Goal: Task Accomplishment & Management: Use online tool/utility

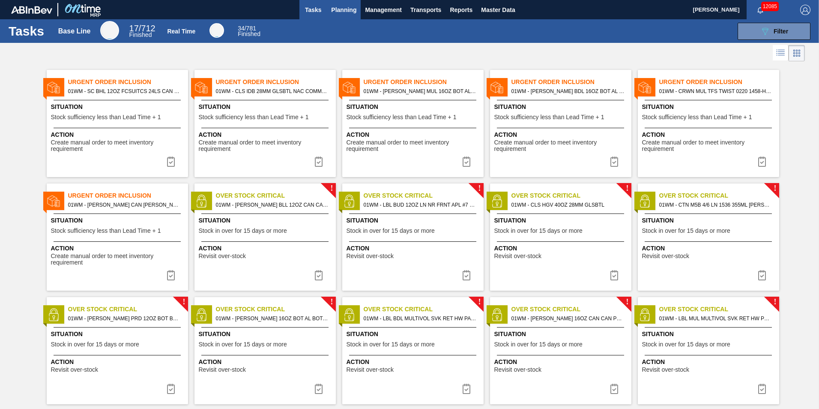
click at [342, 3] on button "Planning" at bounding box center [344, 9] width 34 height 19
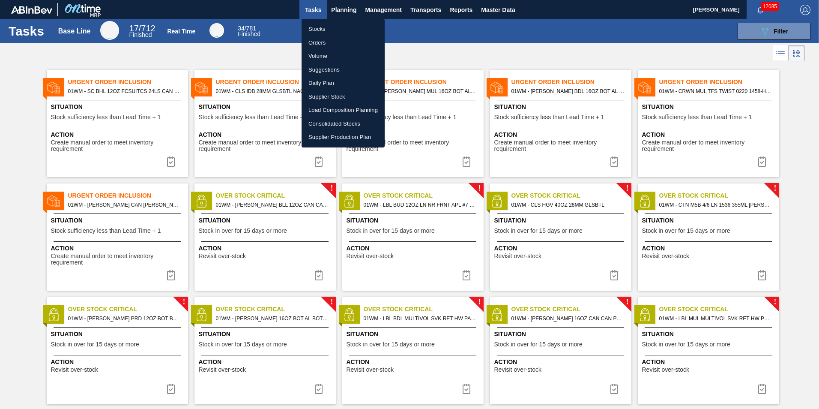
click at [334, 71] on li "Suggestions" at bounding box center [343, 70] width 83 height 14
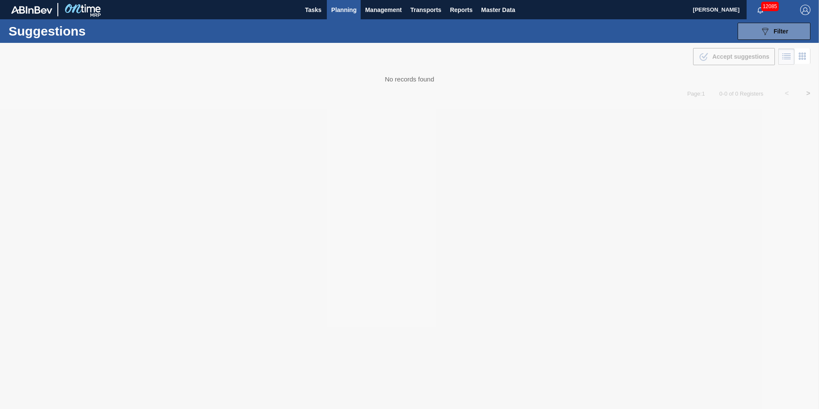
click at [331, 10] on span "Planning" at bounding box center [343, 10] width 25 height 10
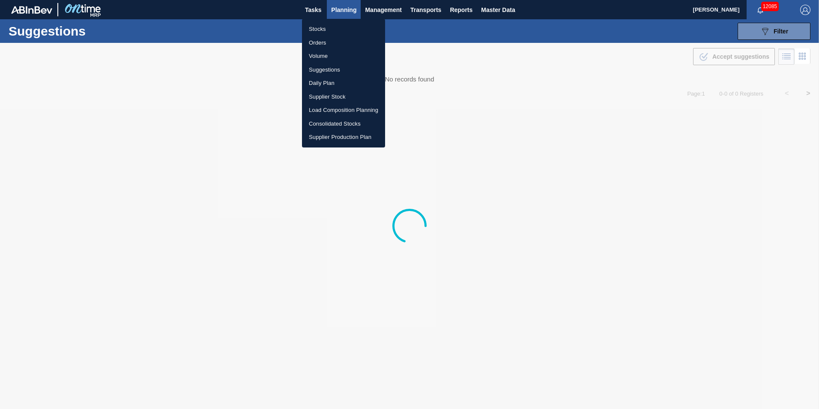
click at [326, 34] on li "Stocks" at bounding box center [343, 29] width 83 height 14
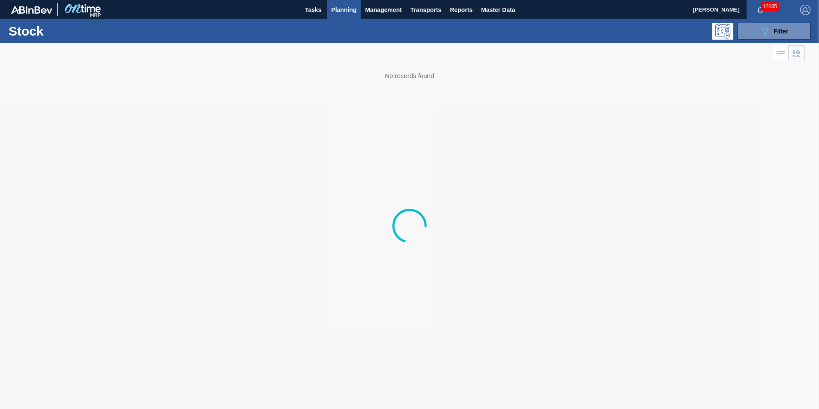
click at [776, 42] on div "Stock 089F7B8B-B2A5-4AFE-B5C0-19BA573D28AC Filter" at bounding box center [409, 31] width 819 height 24
click at [775, 37] on button "089F7B8B-B2A5-4AFE-B5C0-19BA573D28AC Filter" at bounding box center [774, 31] width 73 height 17
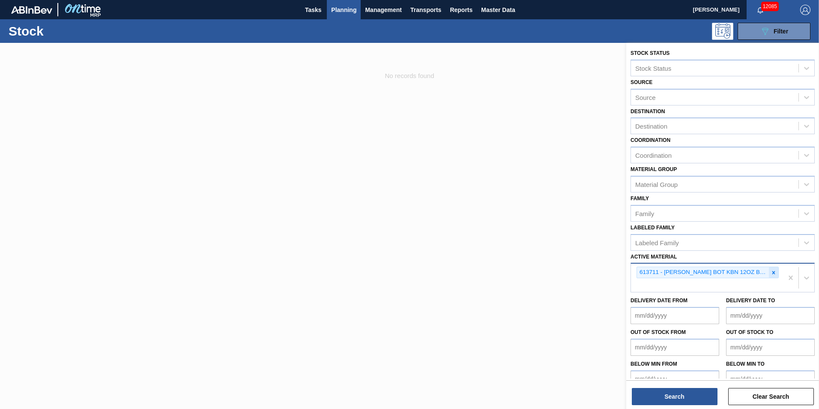
click at [775, 274] on icon at bounding box center [774, 273] width 6 height 6
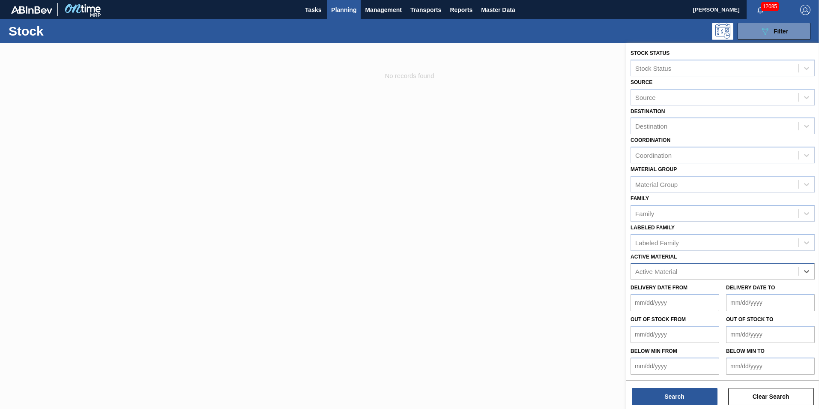
paste Material "677097"
type Material "677097"
click at [712, 290] on div "677097 - [PERSON_NAME] CAN [PERSON_NAME] 16OZ CAN PK 8/16 CAN 0724 B" at bounding box center [723, 293] width 184 height 16
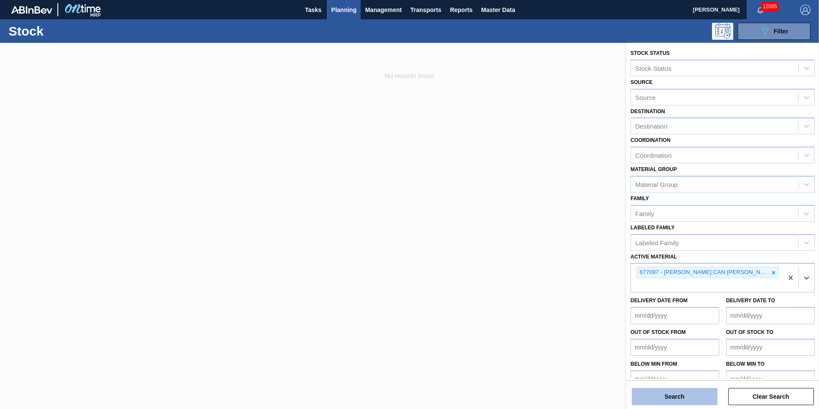
click at [685, 400] on button "Search" at bounding box center [675, 396] width 86 height 17
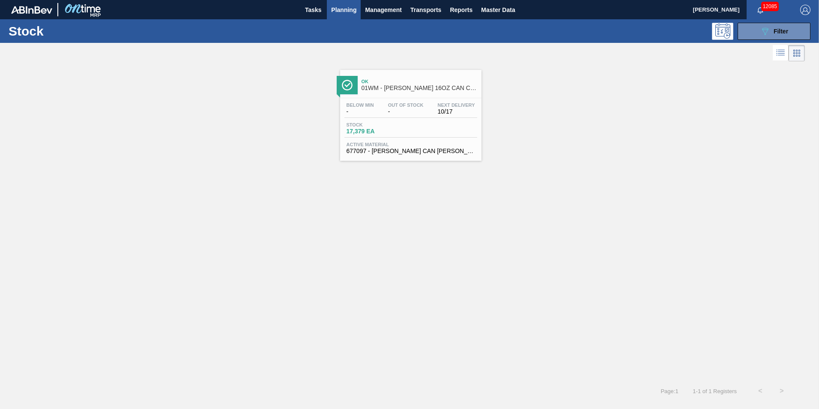
click at [375, 88] on span "01WM - [PERSON_NAME] 16OZ CAN CAN PK 8/16 CAN" at bounding box center [420, 88] width 116 height 6
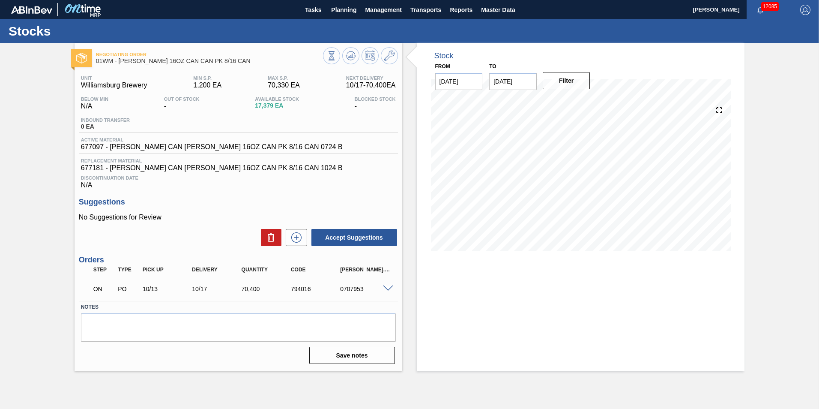
click at [387, 287] on span at bounding box center [388, 288] width 10 height 6
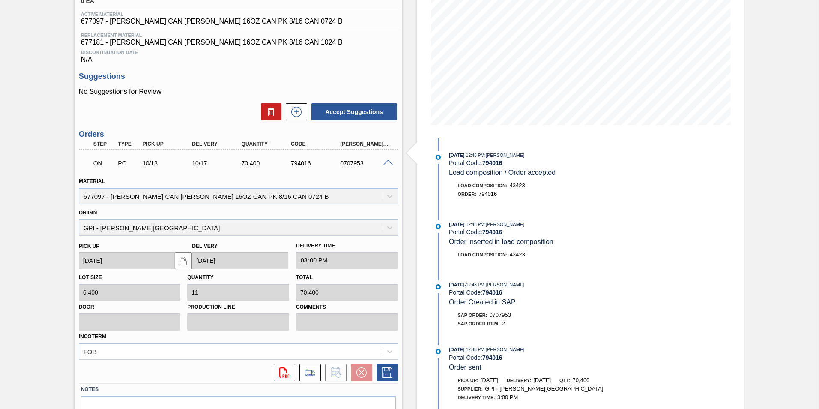
scroll to position [129, 0]
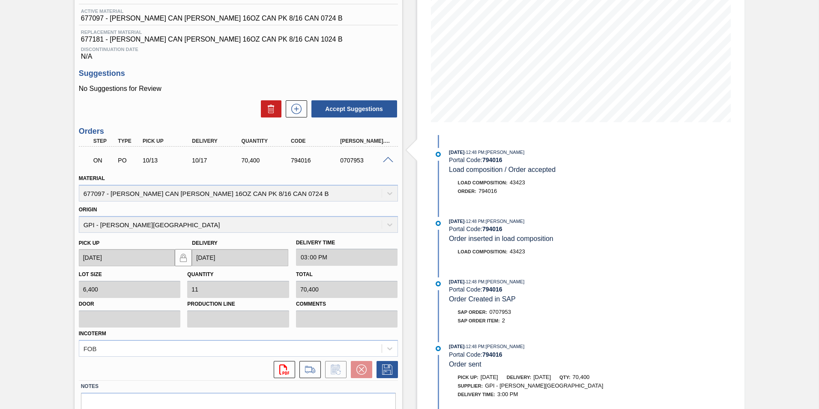
click at [174, 185] on div "Material 677097 - [PERSON_NAME] CAN [PERSON_NAME] 16OZ CAN PK 8/16 CAN 0724 B" at bounding box center [238, 186] width 319 height 29
click at [178, 190] on div "Material 677097 - [PERSON_NAME] CAN [PERSON_NAME] 16OZ CAN PK 8/16 CAN 0724 B" at bounding box center [238, 186] width 319 height 29
click at [306, 110] on button at bounding box center [296, 108] width 21 height 17
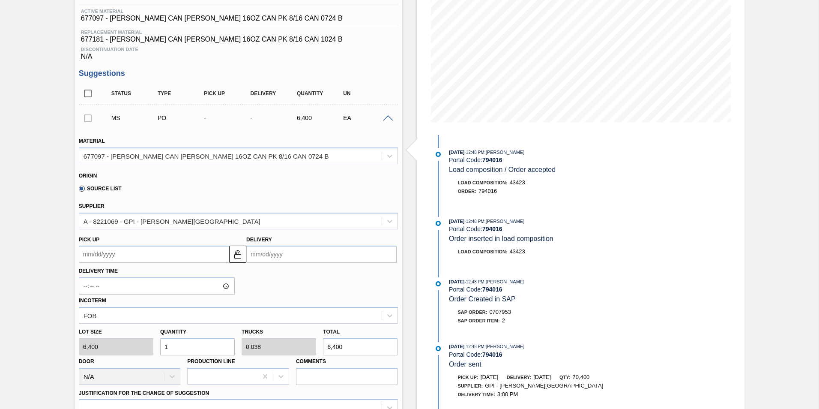
click at [195, 350] on input "1" at bounding box center [197, 346] width 75 height 17
type input "11"
type input "0.423"
type input "70,400"
type input "11"
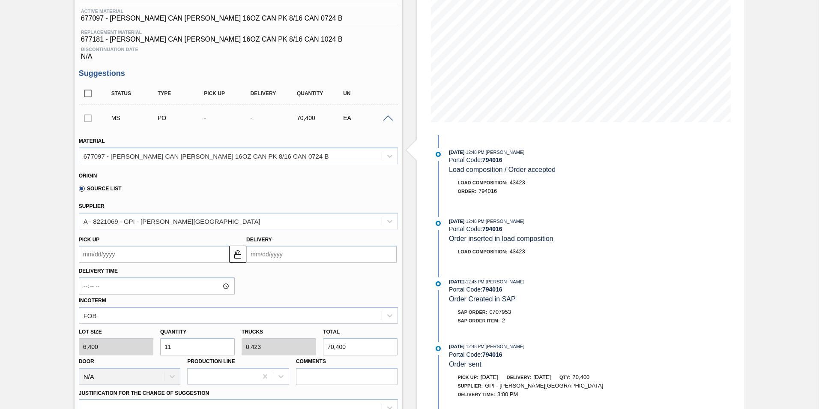
click at [288, 243] on div "Delivery" at bounding box center [321, 249] width 150 height 30
click at [291, 250] on input "Delivery" at bounding box center [321, 254] width 150 height 17
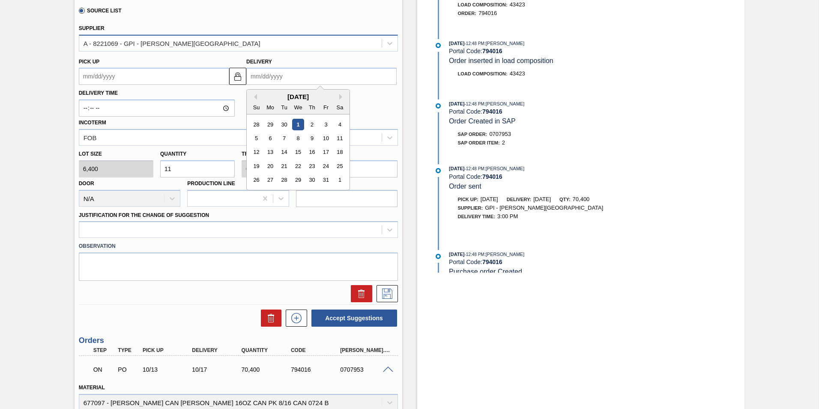
scroll to position [257, 0]
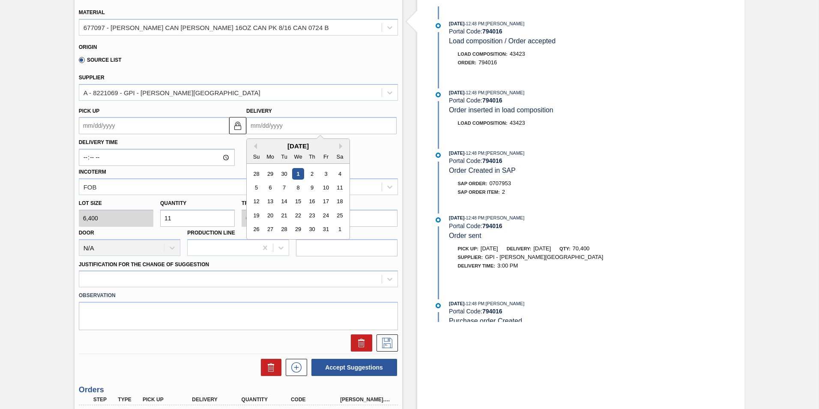
click at [266, 127] on input "Delivery" at bounding box center [321, 125] width 150 height 17
type input "10"
type up105145198 "[DATE]"
type input "10/17"
type up105145198 "[DATE]"
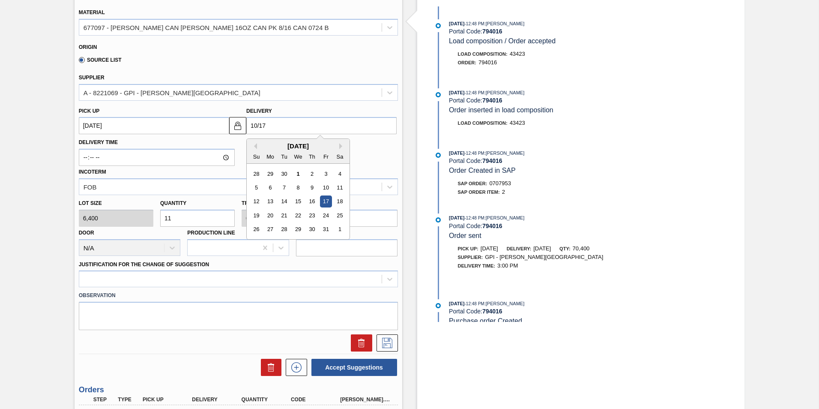
click at [324, 203] on div "17" at bounding box center [326, 202] width 12 height 12
type input "[DATE]"
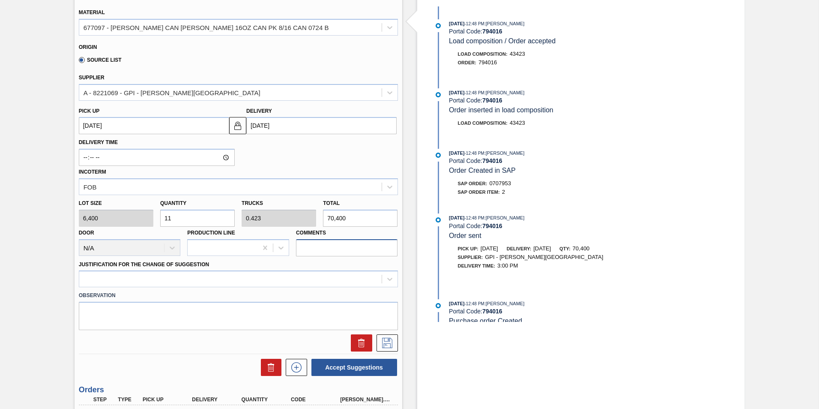
click at [310, 251] on input "Comments" at bounding box center [347, 247] width 102 height 17
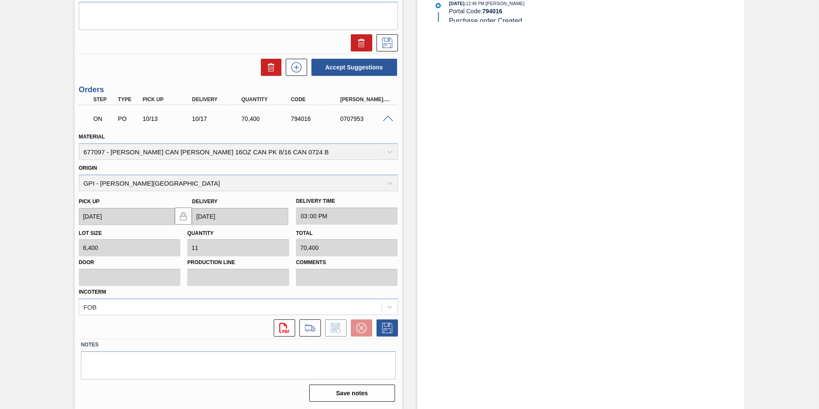
type input "E"
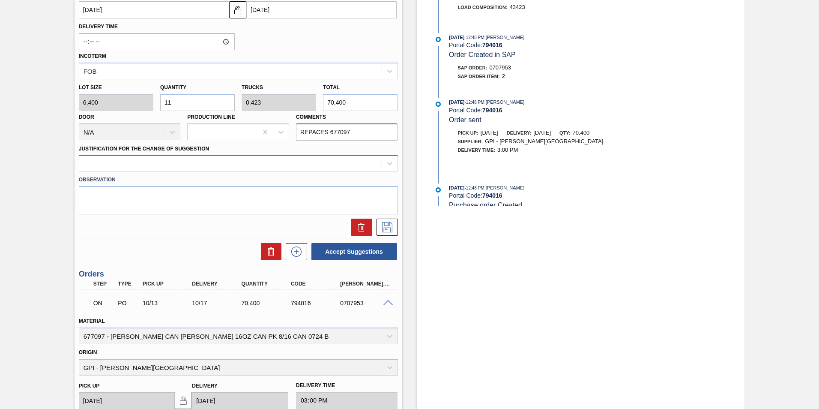
type input "REPACES 677097"
click at [308, 162] on div at bounding box center [230, 163] width 303 height 12
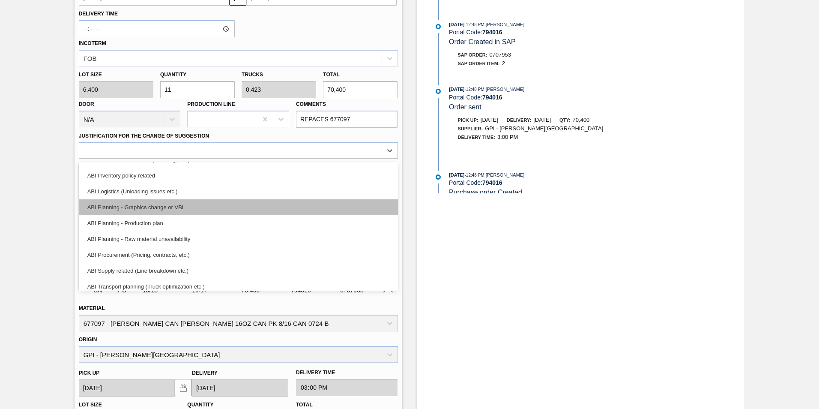
scroll to position [43, 0]
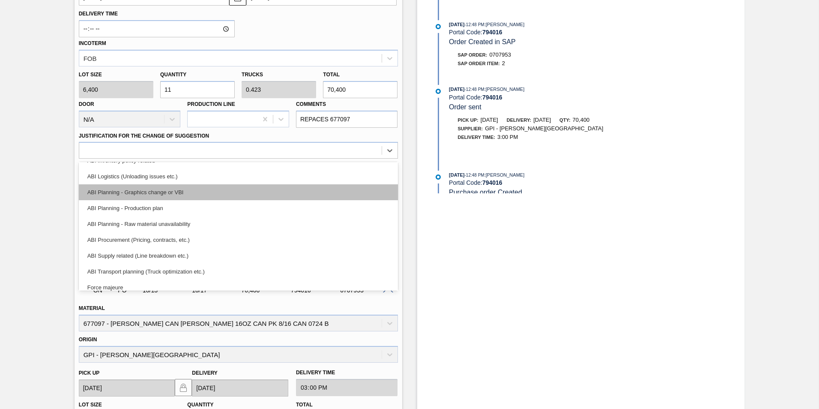
click at [204, 192] on div "ABI Planning - Graphics change or VBI" at bounding box center [238, 192] width 319 height 16
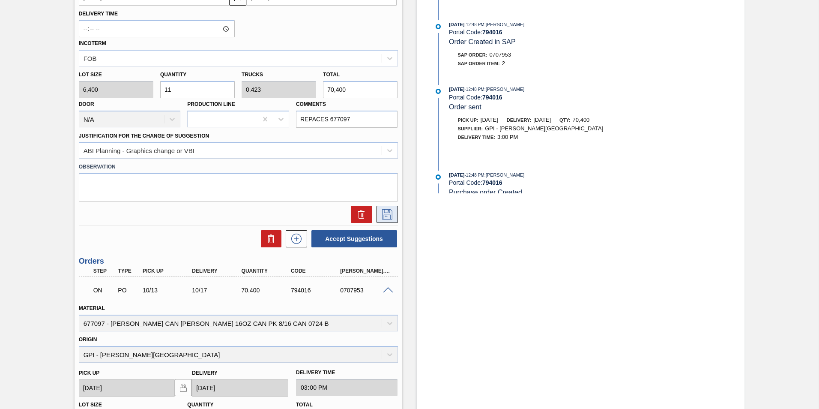
click at [384, 211] on icon at bounding box center [388, 214] width 14 height 10
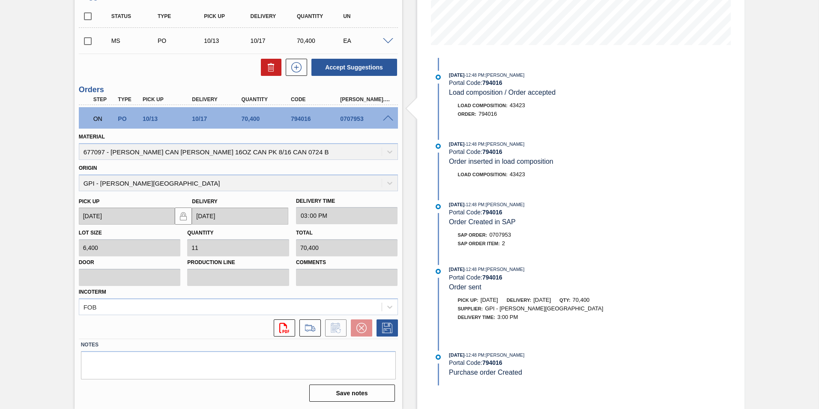
scroll to position [0, 0]
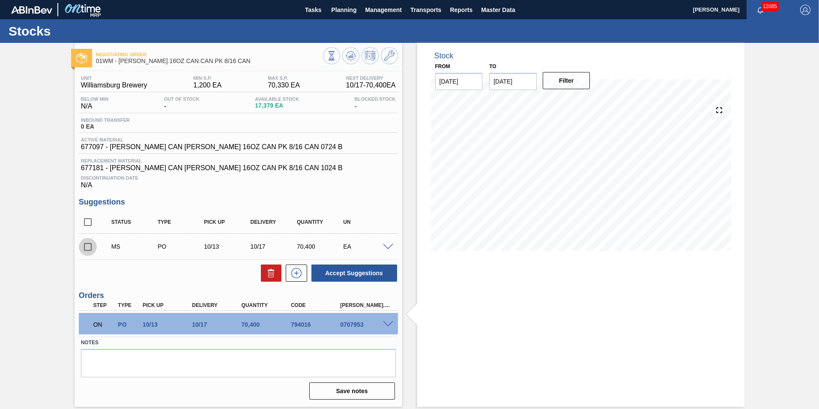
click at [87, 246] on input "checkbox" at bounding box center [88, 247] width 18 height 18
click at [350, 273] on button "Accept Suggestions" at bounding box center [355, 272] width 86 height 17
checkbox input "false"
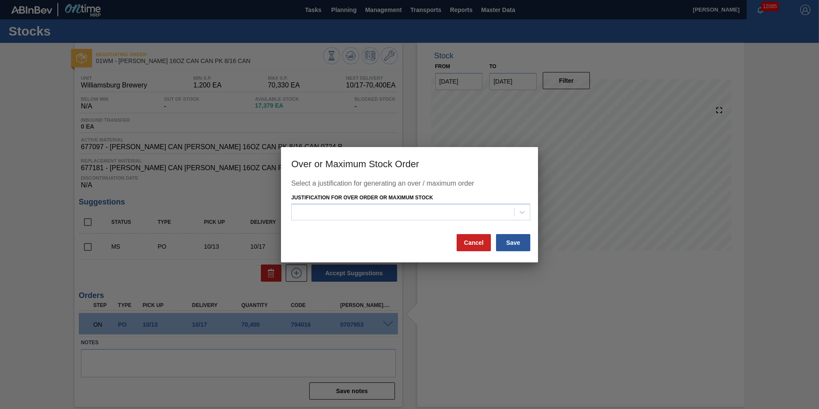
click at [439, 201] on div "Justification for Over Order or Maximum Stock" at bounding box center [410, 206] width 239 height 29
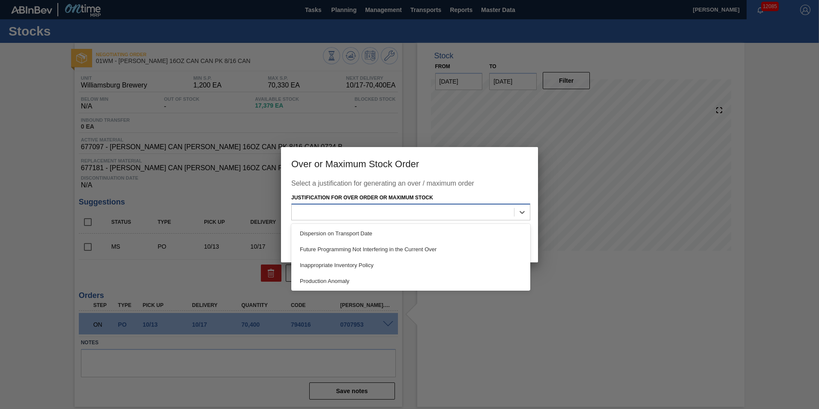
click at [437, 208] on div at bounding box center [403, 212] width 222 height 12
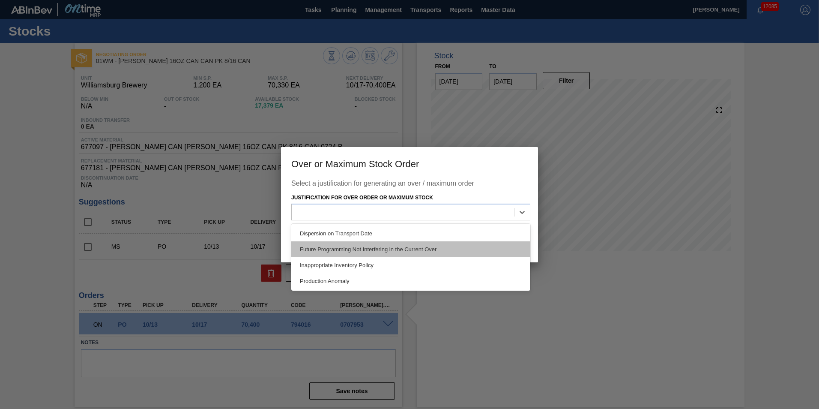
click at [405, 250] on div "Future Programming Not Interfering in the Current Over" at bounding box center [410, 249] width 239 height 16
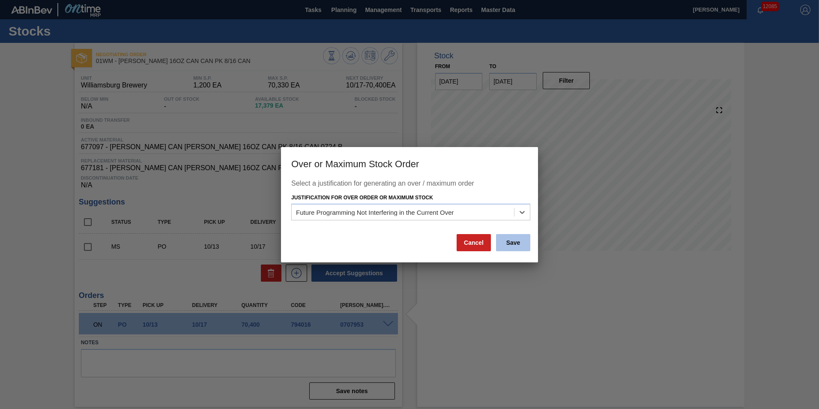
click at [521, 247] on button "Save" at bounding box center [513, 242] width 34 height 17
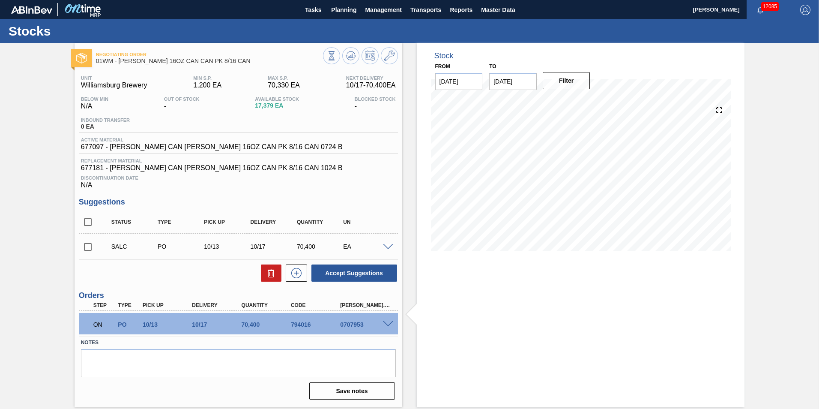
click at [384, 322] on span at bounding box center [388, 324] width 10 height 6
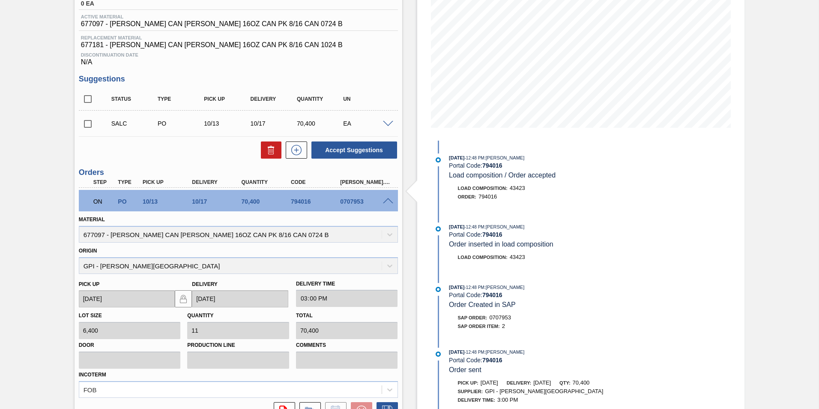
scroll to position [206, 0]
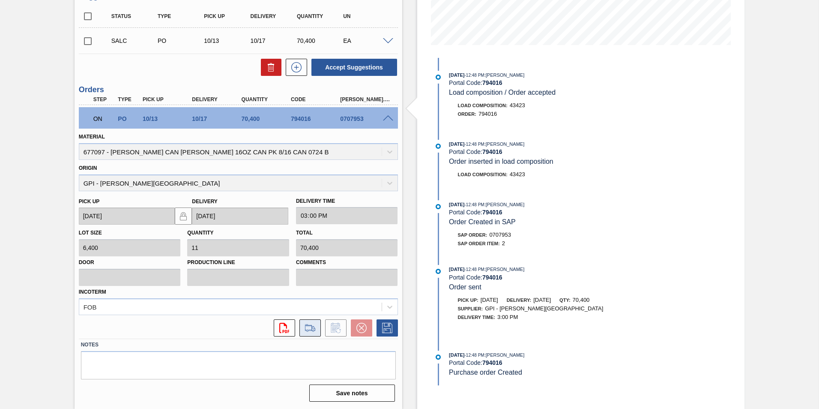
click at [310, 323] on icon at bounding box center [310, 328] width 14 height 10
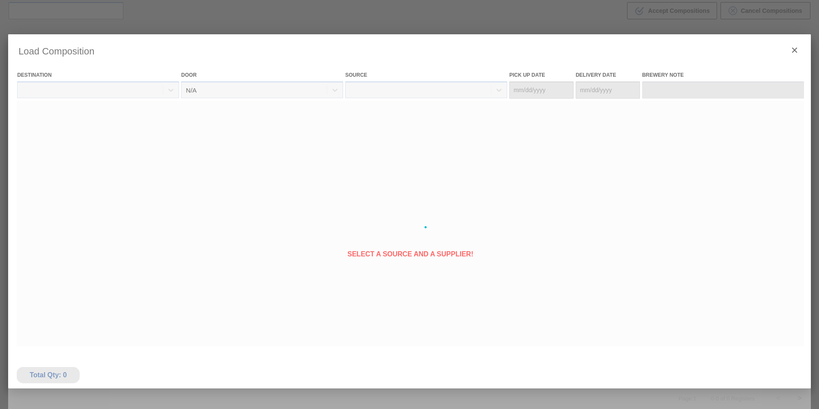
type Date "[DATE]"
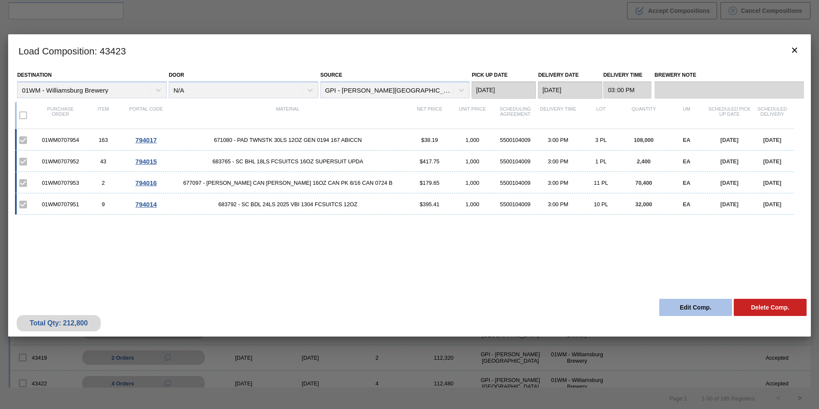
click at [691, 303] on button "Edit Comp." at bounding box center [695, 307] width 73 height 17
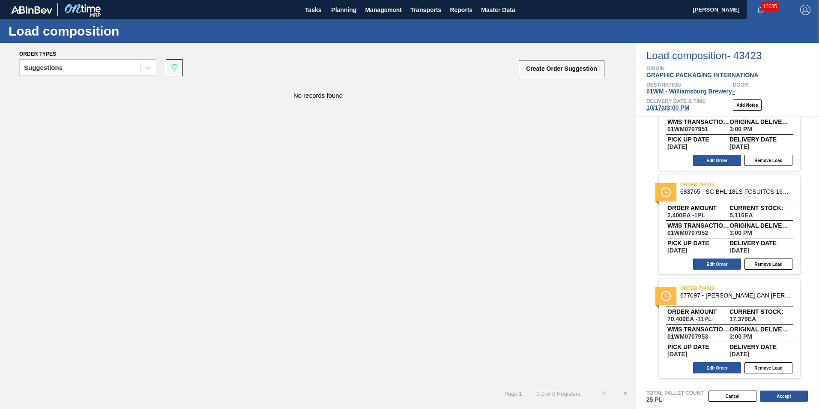
scroll to position [129, 0]
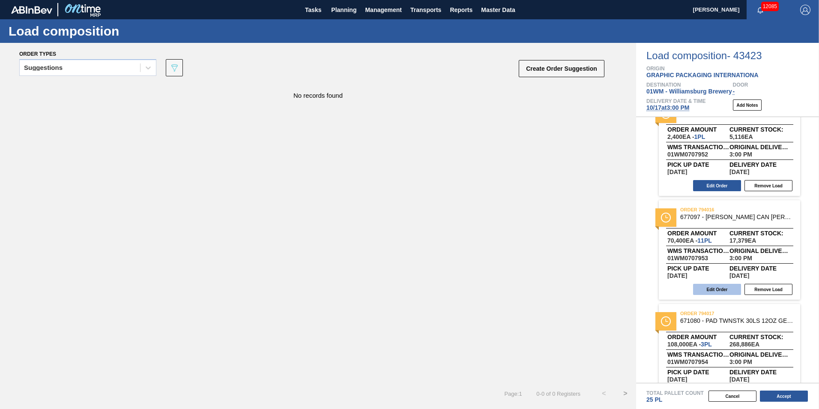
click at [725, 292] on button "Edit Order" at bounding box center [717, 289] width 48 height 11
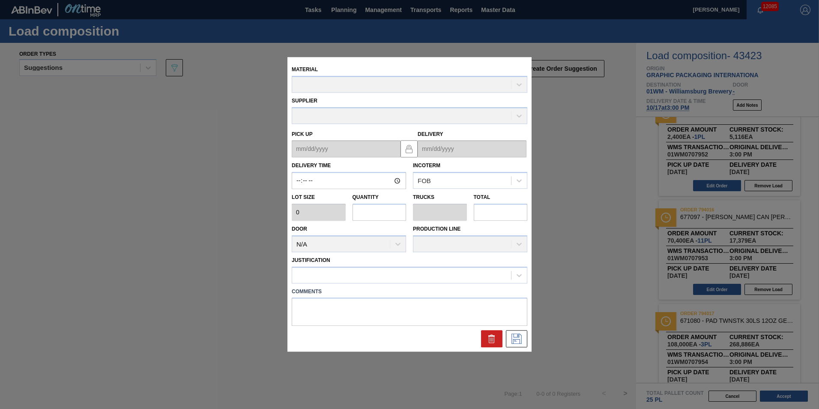
type input "15:00:00"
type input "6,400"
type input "11"
type input "0.423"
type input "70,400"
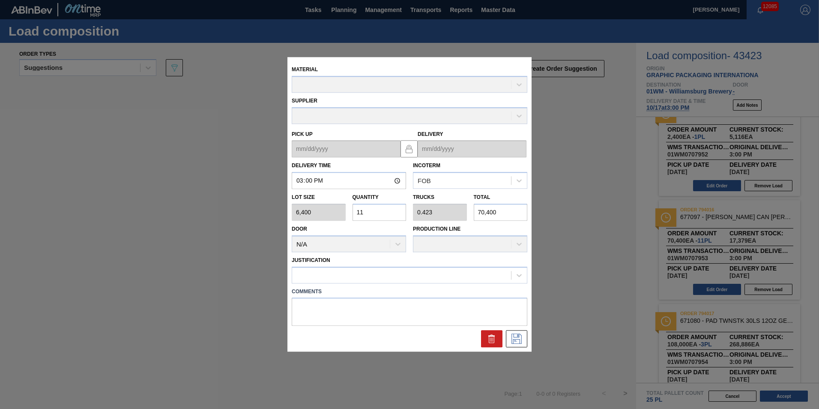
type up "[DATE]"
type input "[DATE]"
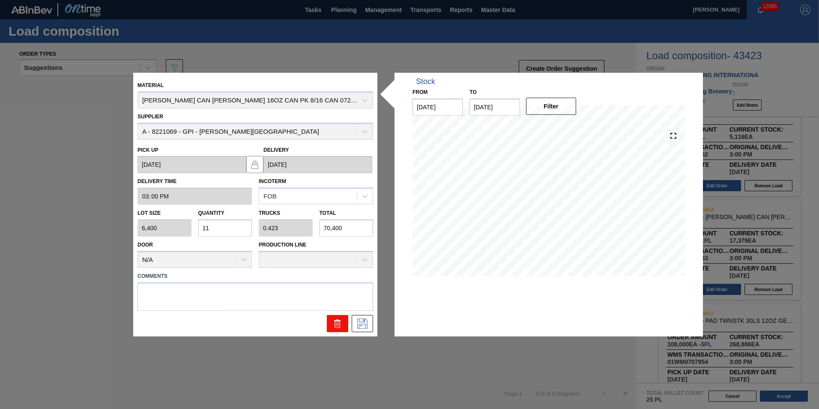
click at [339, 325] on icon at bounding box center [338, 323] width 10 height 10
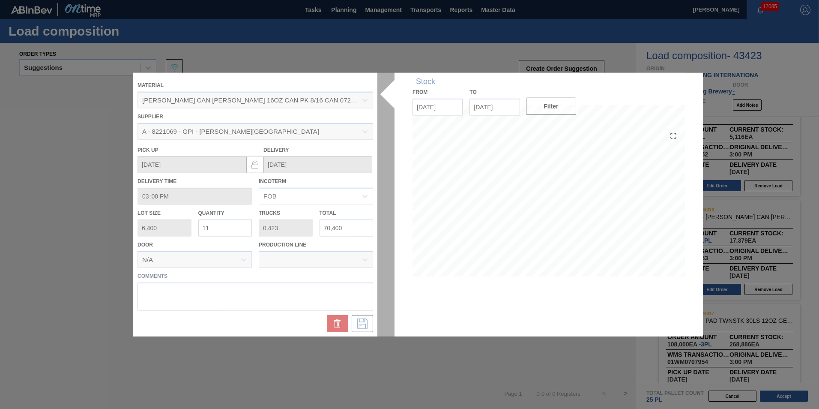
scroll to position [50, 0]
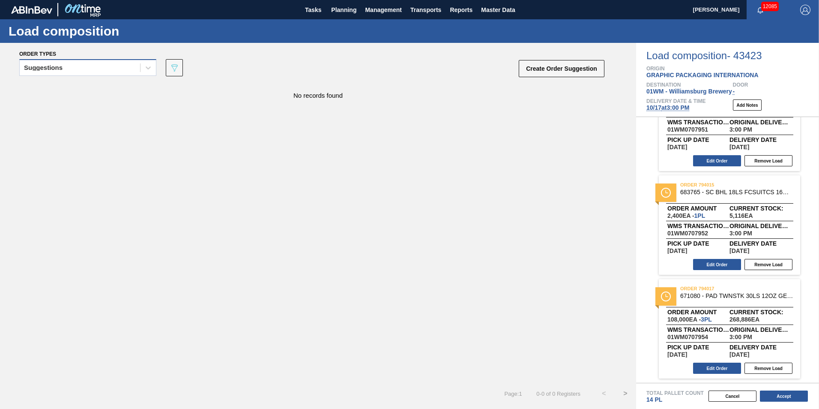
click at [55, 61] on div "Suggestions" at bounding box center [87, 67] width 137 height 17
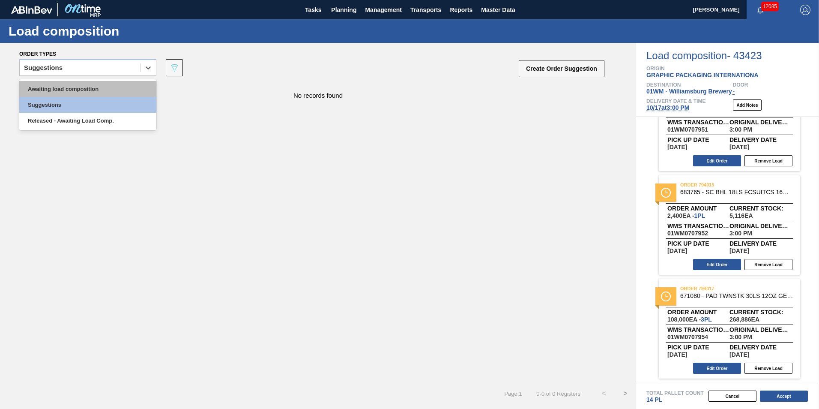
click at [60, 84] on div "Awaiting load composition" at bounding box center [87, 89] width 137 height 16
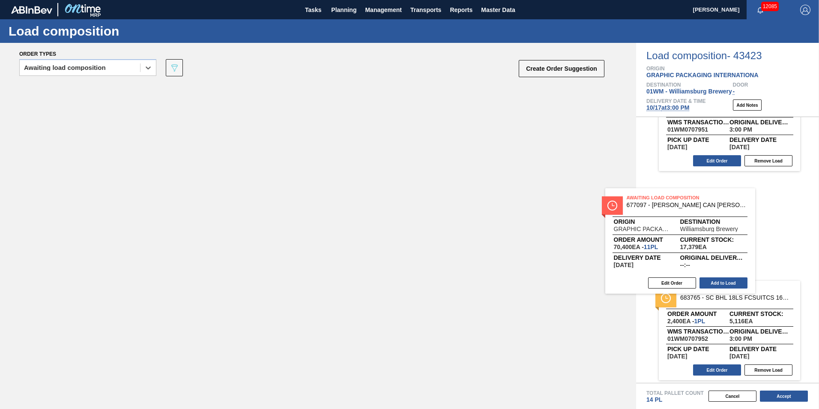
drag, startPoint x: 199, startPoint y: 155, endPoint x: 691, endPoint y: 263, distance: 504.0
click at [691, 254] on div "Order types option Awaiting load composition, selected. Select is focused ,type…" at bounding box center [409, 226] width 819 height 366
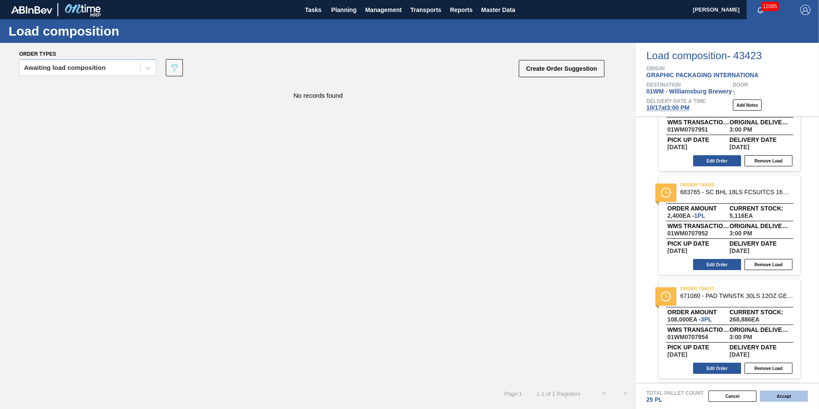
click at [786, 397] on button "Accept" at bounding box center [784, 395] width 48 height 11
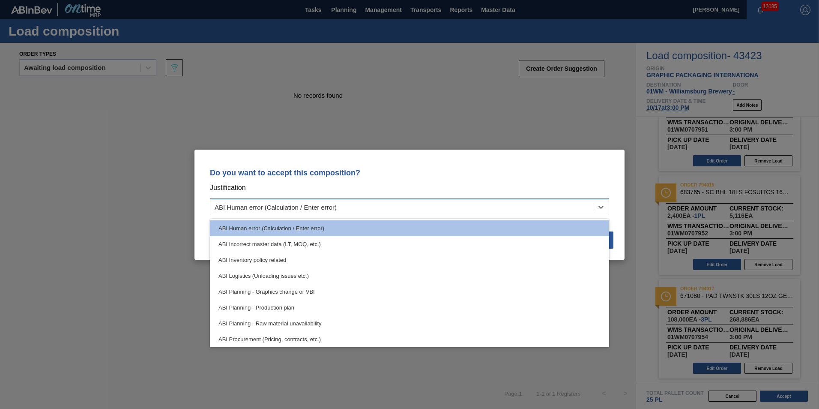
click at [469, 215] on div "ABI Human error (Calculation / Enter error)" at bounding box center [409, 206] width 399 height 17
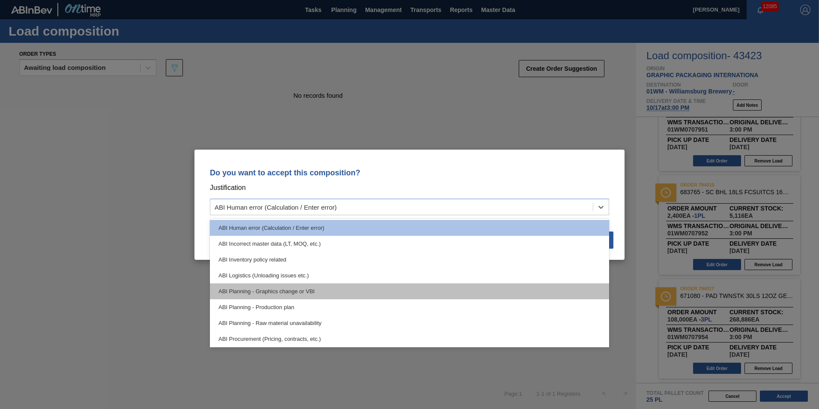
scroll to position [0, 0]
click at [359, 287] on div "ABI Planning - Graphics change or VBI" at bounding box center [409, 292] width 399 height 16
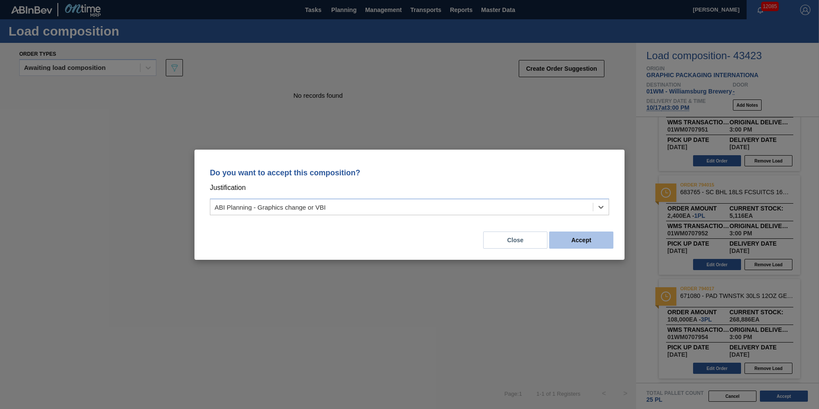
click at [573, 237] on button "Accept" at bounding box center [581, 239] width 64 height 17
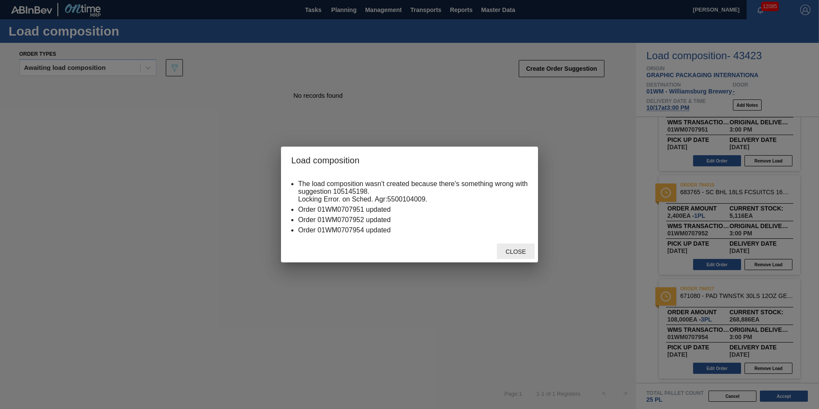
click at [507, 257] on div "Close" at bounding box center [516, 251] width 38 height 16
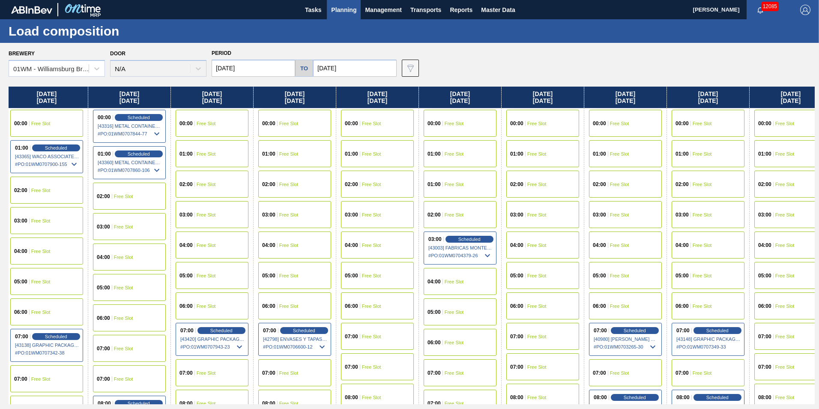
scroll to position [0, 417]
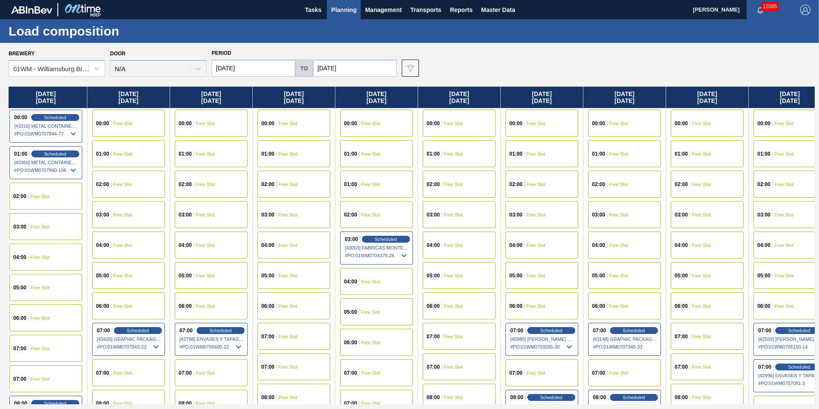
drag, startPoint x: 687, startPoint y: 100, endPoint x: 258, endPoint y: 175, distance: 435.9
click at [258, 175] on div "[DATE] 00:00 Free Slot 01:00 Free Slot 02:00 Free Slot 03:00 Free Slot 04:00 Fr…" at bounding box center [412, 246] width 806 height 318
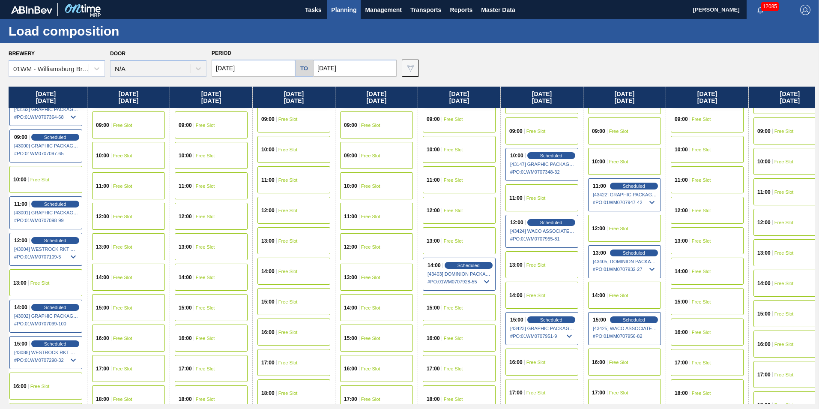
scroll to position [343, 417]
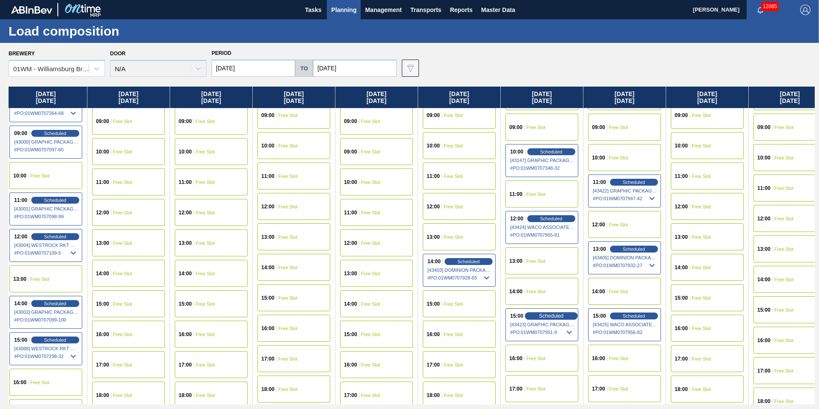
click at [552, 317] on span "Scheduled" at bounding box center [551, 316] width 24 height 6
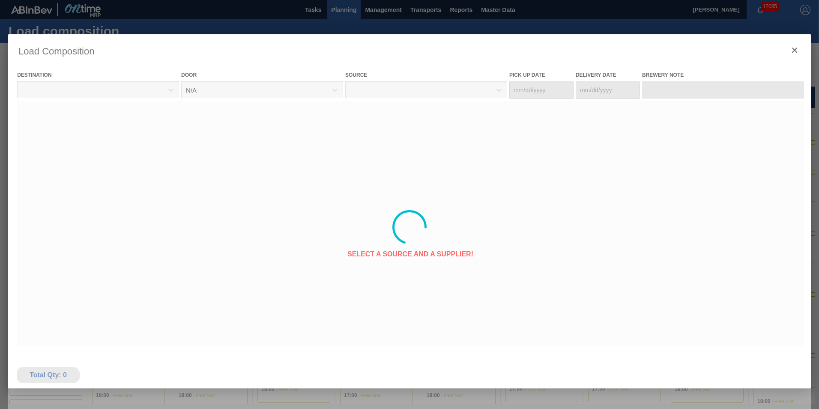
type Date "[DATE]"
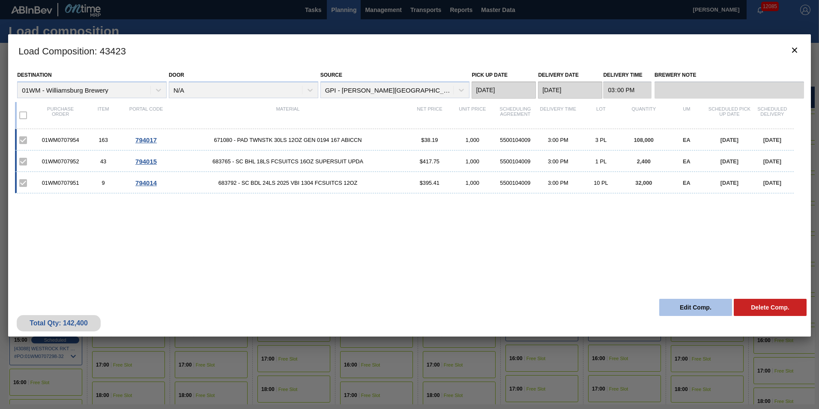
click at [687, 309] on button "Edit Comp." at bounding box center [695, 307] width 73 height 17
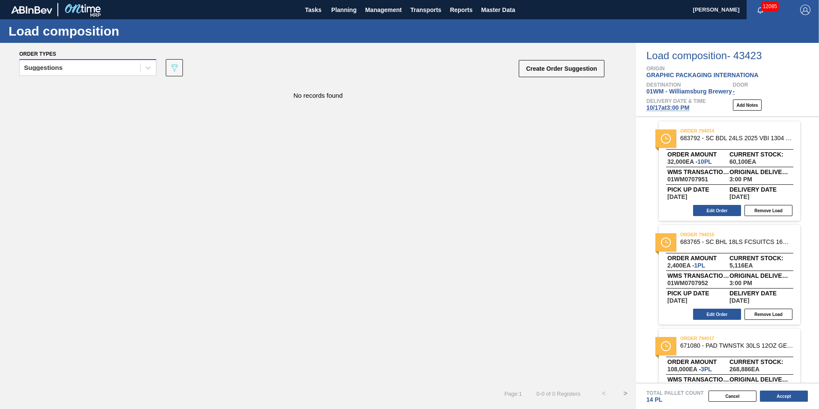
drag, startPoint x: 85, startPoint y: 85, endPoint x: 82, endPoint y: 68, distance: 17.8
click at [84, 84] on div "No records found" at bounding box center [318, 91] width 636 height 16
click at [82, 68] on div "Suggestions" at bounding box center [80, 68] width 120 height 12
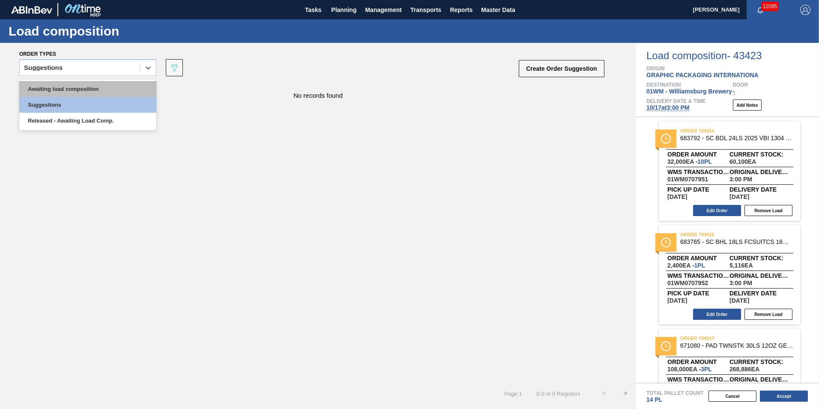
click at [73, 88] on div "Awaiting load composition" at bounding box center [87, 89] width 137 height 16
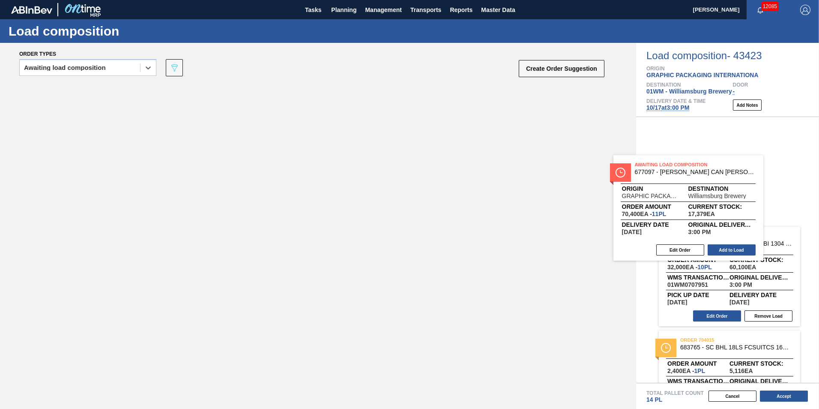
drag, startPoint x: 168, startPoint y: 137, endPoint x: 755, endPoint y: 210, distance: 591.5
click at [755, 210] on div "Order types option Awaiting load composition, selected. Select is focused ,type…" at bounding box center [409, 226] width 819 height 366
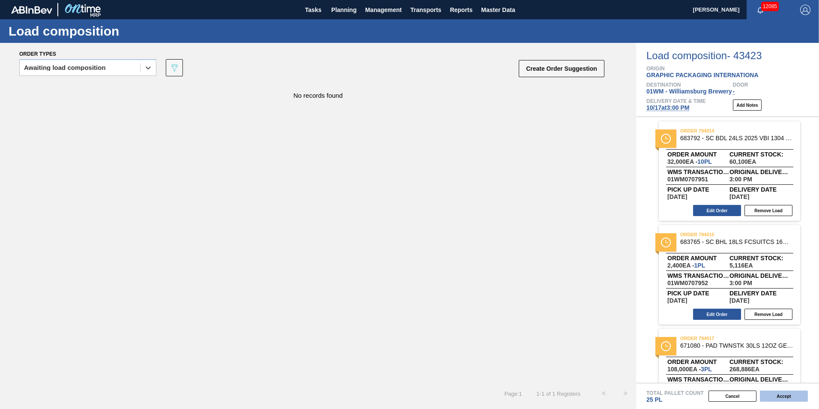
click at [783, 398] on button "Accept" at bounding box center [784, 395] width 48 height 11
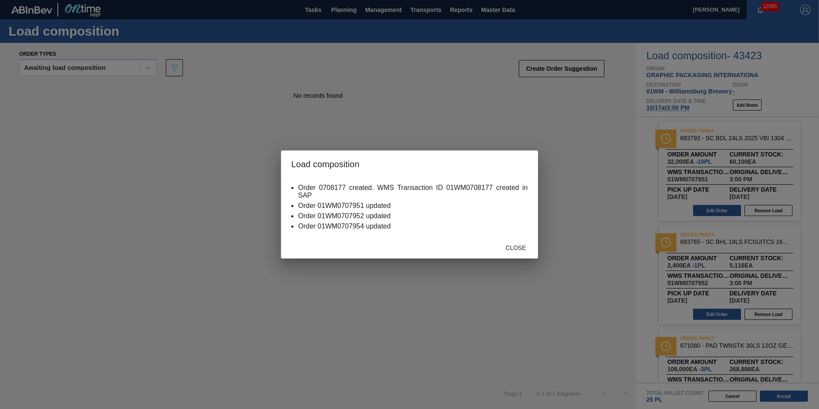
click at [511, 248] on span "Close" at bounding box center [516, 247] width 34 height 7
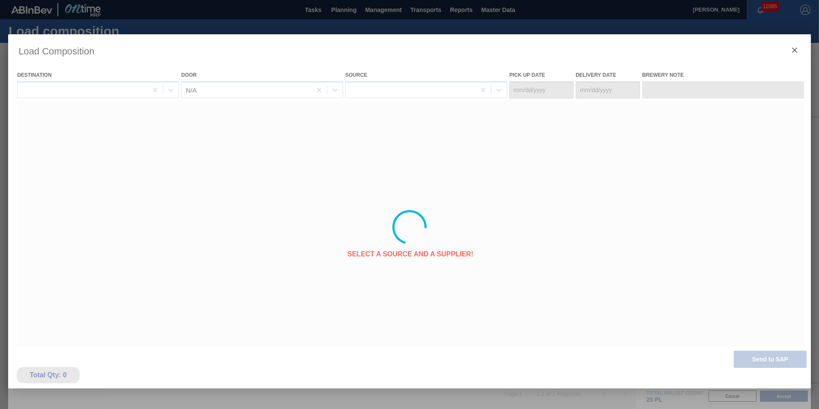
type Date "[DATE]"
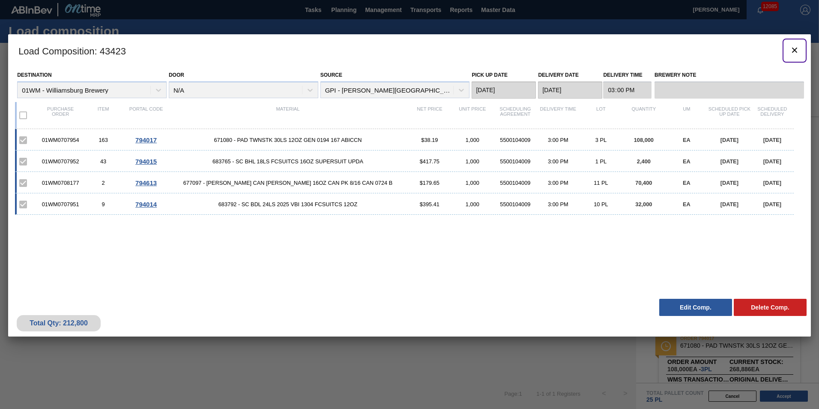
click at [796, 51] on icon "botão de ícone" at bounding box center [794, 50] width 5 height 5
